Goal: Information Seeking & Learning: Learn about a topic

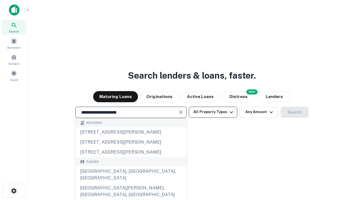
click at [131, 183] on div "Santa Monica, CA, USA" at bounding box center [131, 175] width 111 height 17
click at [213, 112] on button "All Property Types" at bounding box center [213, 112] width 48 height 11
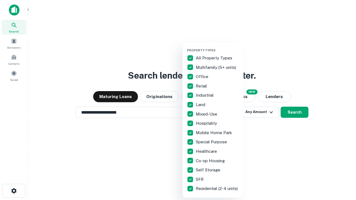
type input "**********"
click at [218, 47] on button "button" at bounding box center [217, 47] width 61 height 0
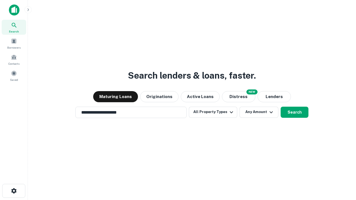
scroll to position [3, 67]
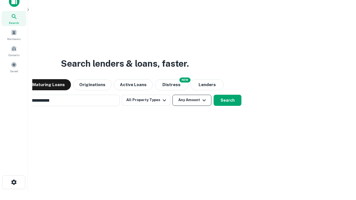
click at [173, 95] on button "Any Amount" at bounding box center [192, 100] width 39 height 11
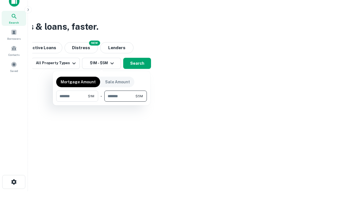
type input "*******"
click at [102, 102] on button "button" at bounding box center [101, 102] width 91 height 0
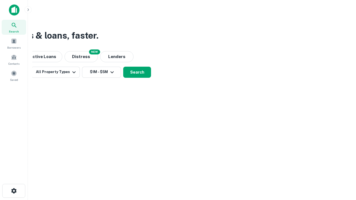
scroll to position [0, 0]
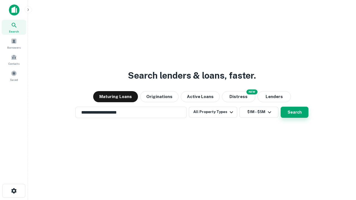
click at [281, 107] on button "Search" at bounding box center [295, 112] width 28 height 11
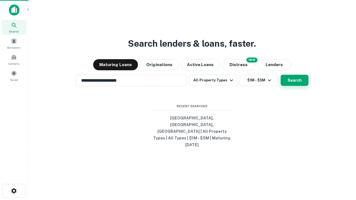
scroll to position [9, 0]
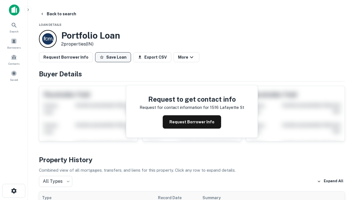
click at [113, 57] on button "Save Loan" at bounding box center [113, 57] width 36 height 10
click at [114, 57] on button "Loan Saved" at bounding box center [114, 57] width 38 height 10
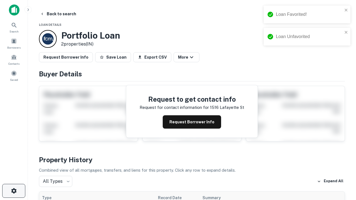
click at [14, 191] on icon "button" at bounding box center [14, 191] width 7 height 7
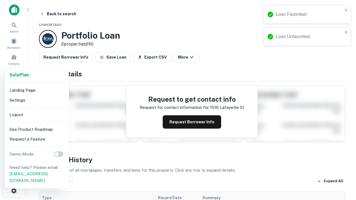
click at [37, 115] on li "Logout" at bounding box center [37, 115] width 60 height 10
